Goal: Leave review/rating: Leave review/rating

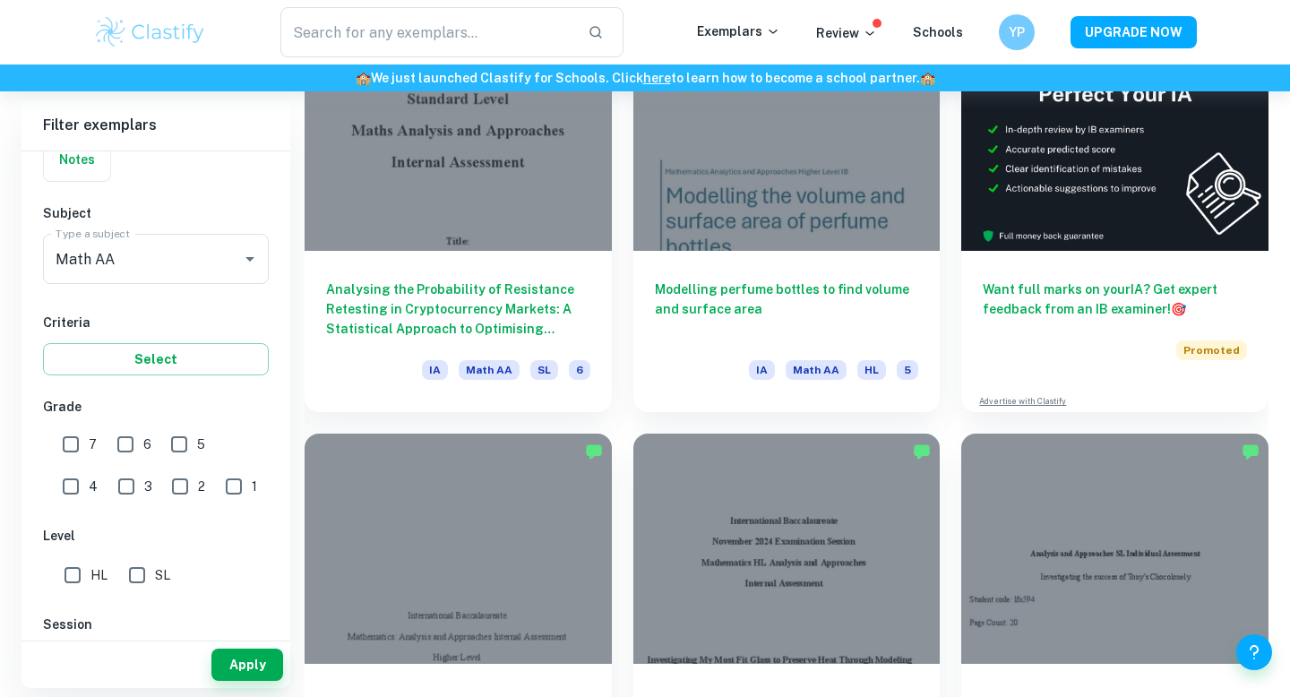
scroll to position [585, 0]
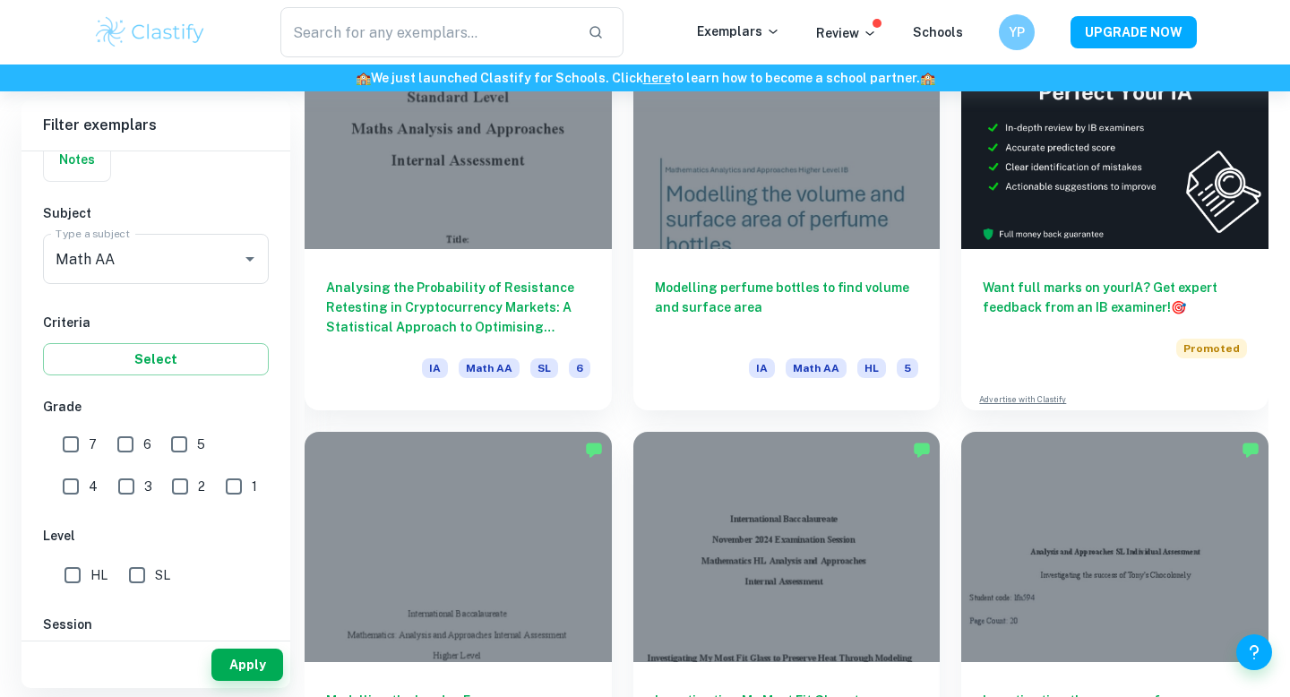
click at [78, 456] on input "7" at bounding box center [71, 444] width 36 height 36
checkbox input "true"
click at [76, 590] on input "HL" at bounding box center [73, 575] width 36 height 36
checkbox input "true"
click at [268, 662] on button "Apply" at bounding box center [247, 665] width 72 height 32
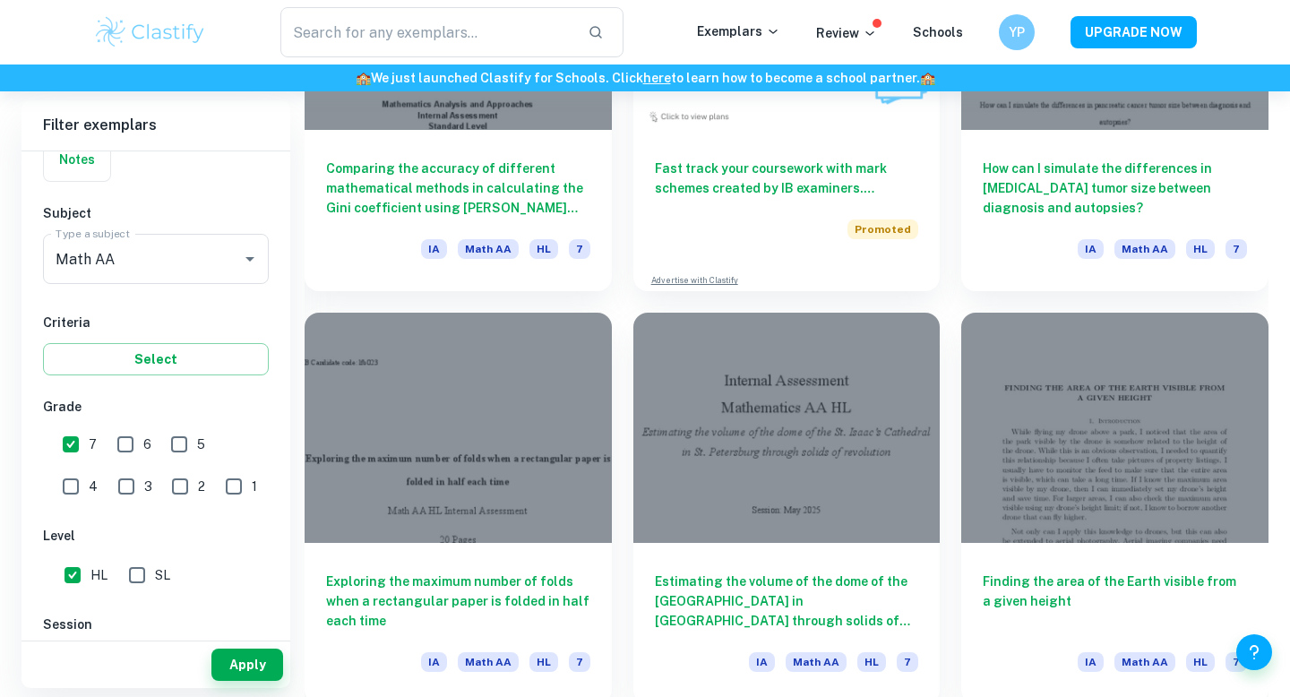
scroll to position [3603, 0]
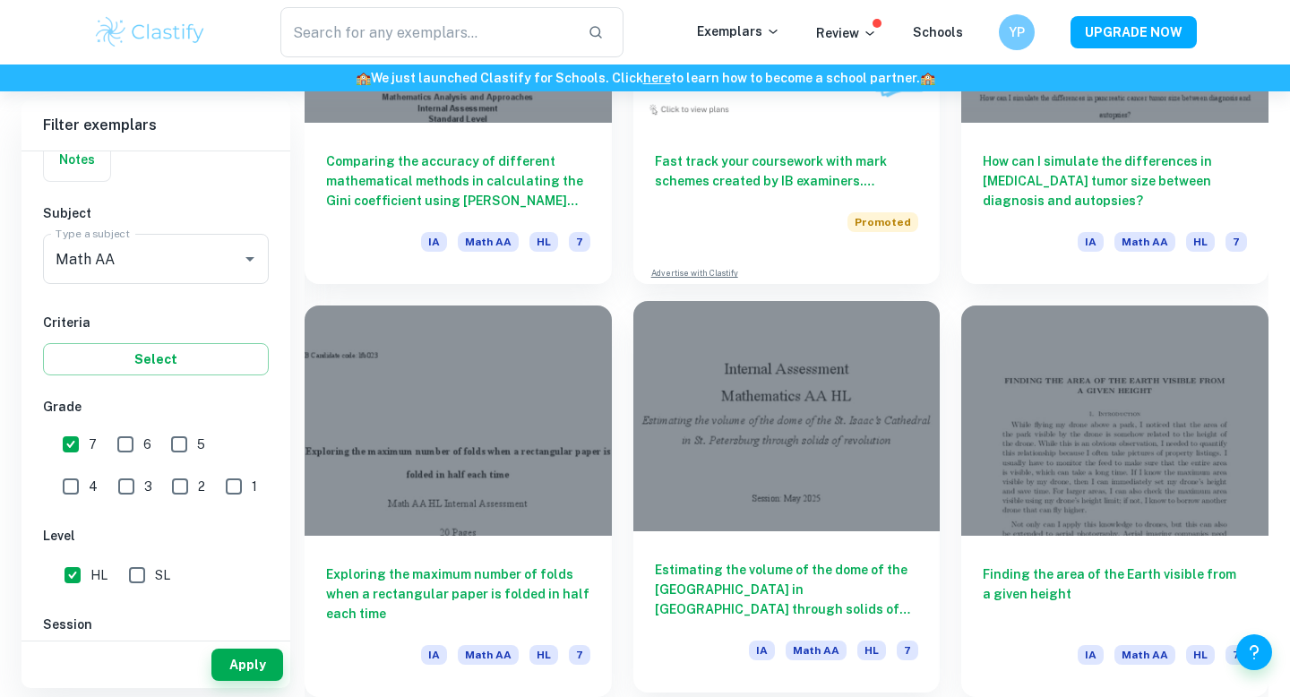
click at [811, 581] on h6 "Estimating the volume of the dome of the [GEOGRAPHIC_DATA] in [GEOGRAPHIC_DATA]…" at bounding box center [787, 589] width 264 height 59
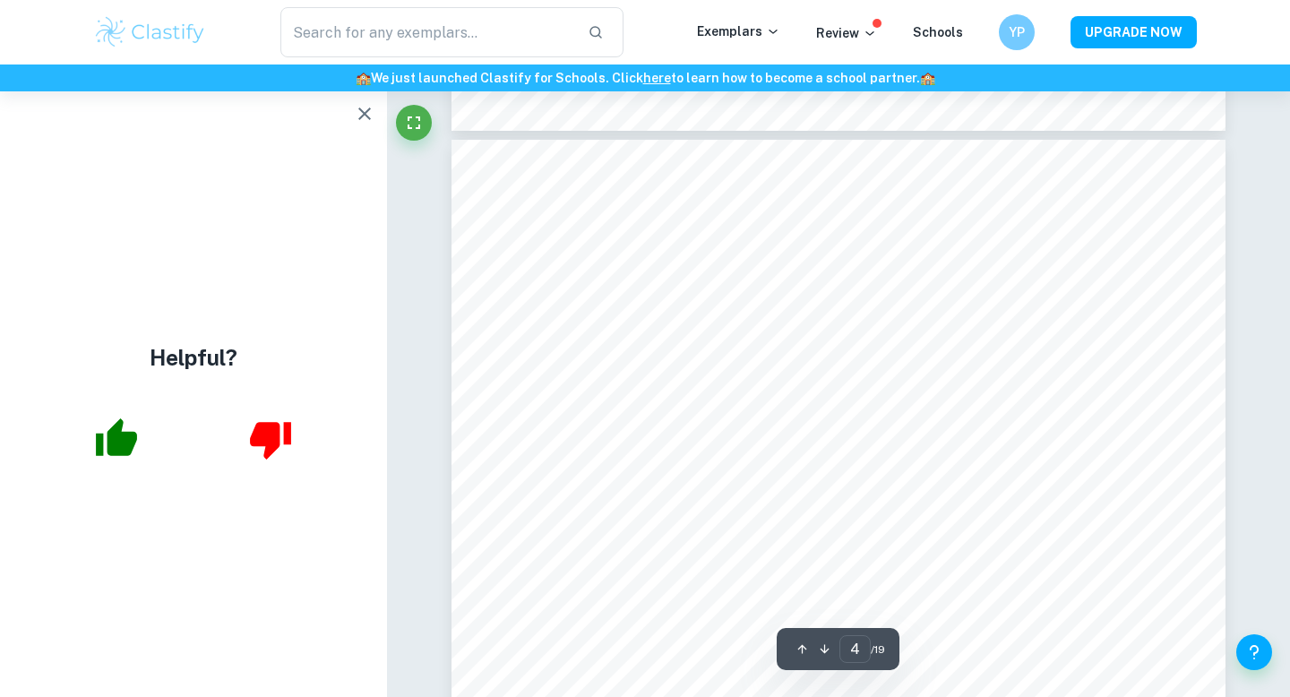
scroll to position [3524, 0]
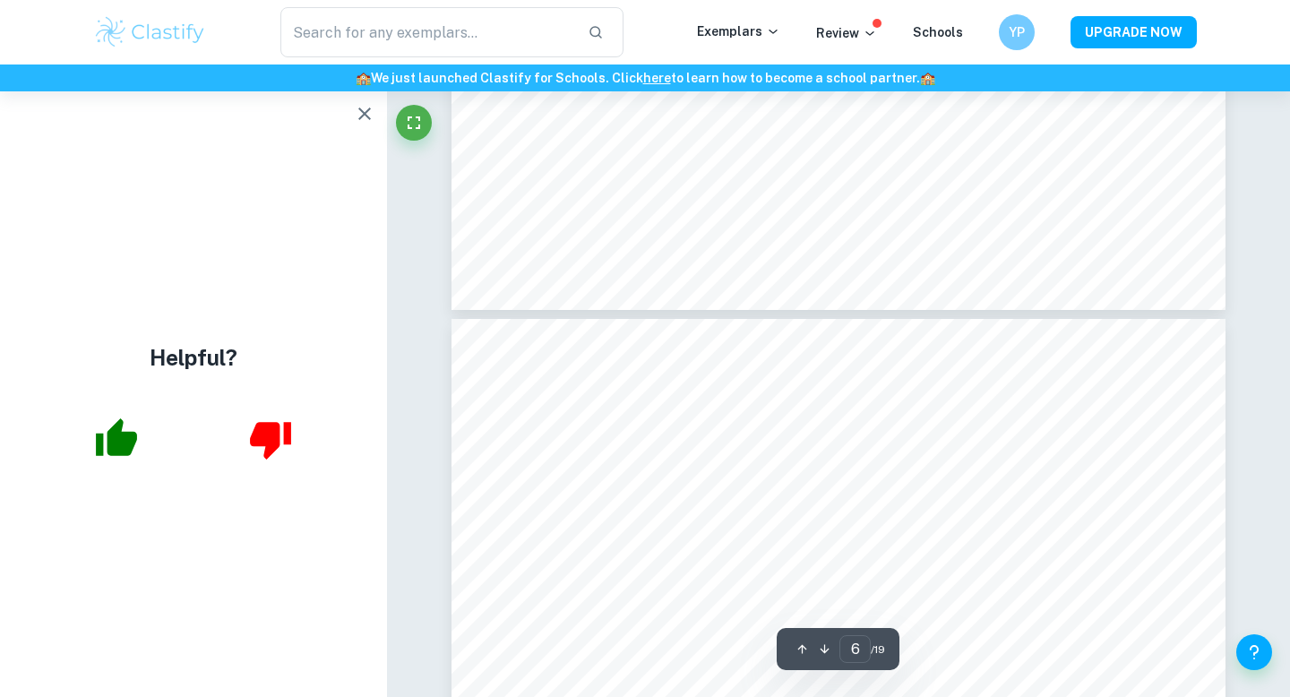
type input "5"
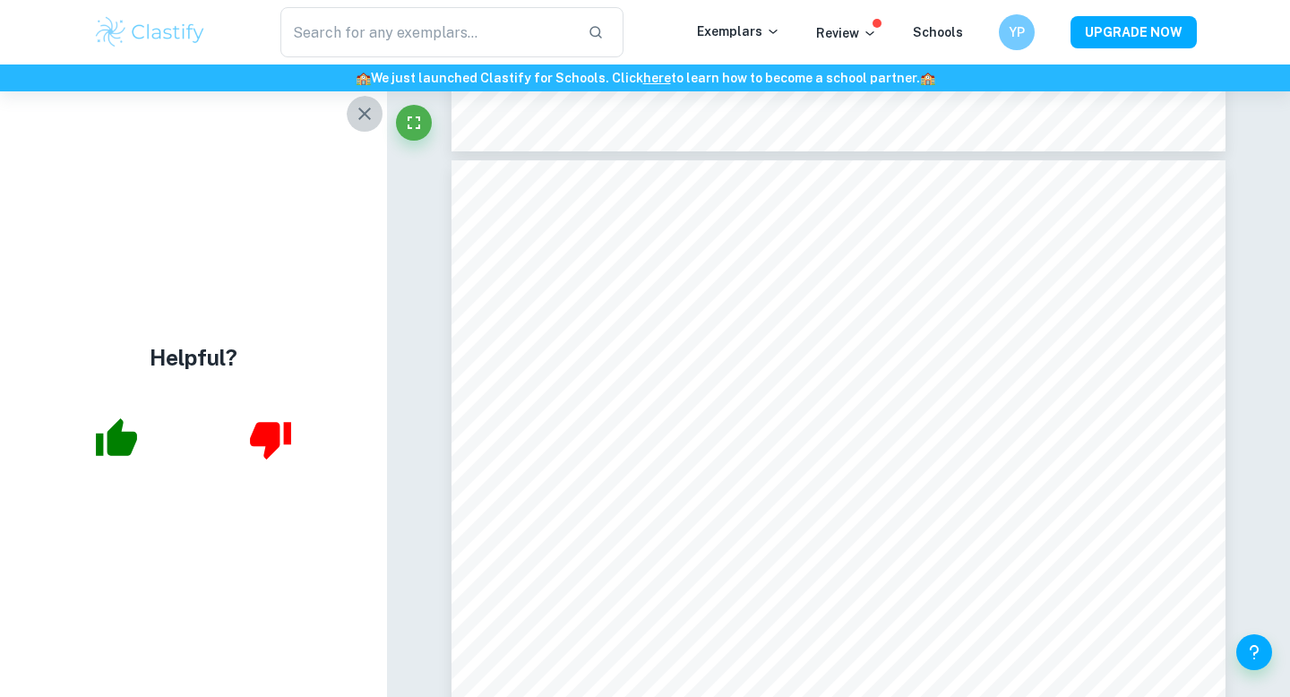
click at [362, 116] on icon "button" at bounding box center [364, 114] width 13 height 13
